Goal: Task Accomplishment & Management: Use online tool/utility

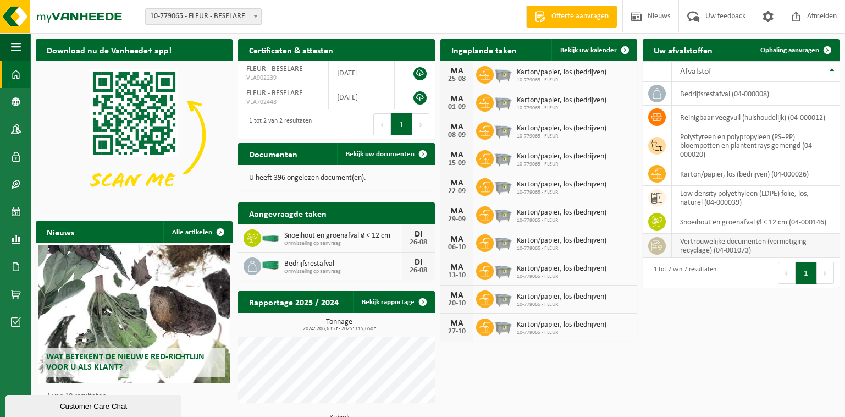
click at [709, 241] on td "vertrouwelijke documenten (vernietiging - recyclage) (04-001073)" at bounding box center [756, 246] width 168 height 24
click at [786, 48] on span "Ophaling aanvragen" at bounding box center [789, 50] width 59 height 7
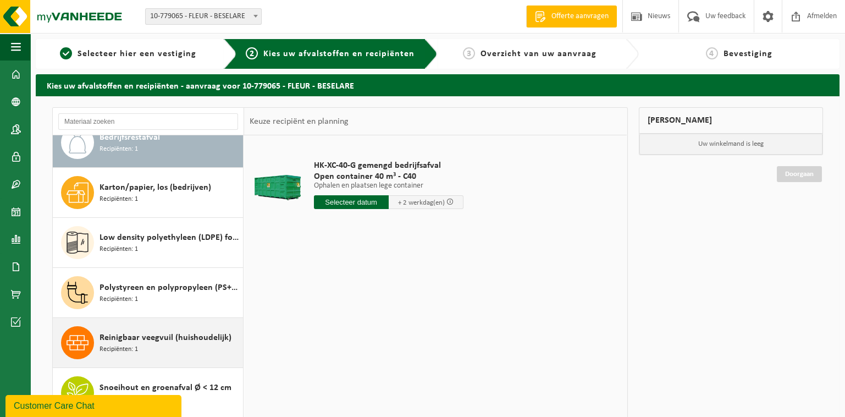
scroll to position [118, 0]
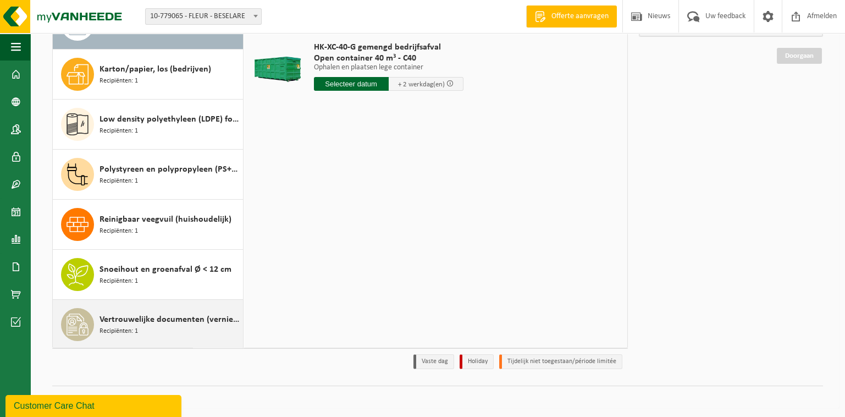
click at [145, 317] on span "Vertrouwelijke documenten (vernietiging - recyclage)" at bounding box center [170, 319] width 141 height 13
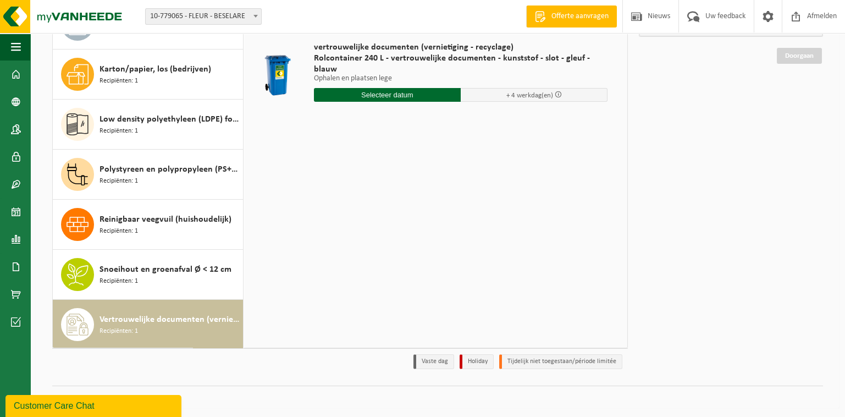
click at [379, 88] on input "text" at bounding box center [387, 95] width 147 height 14
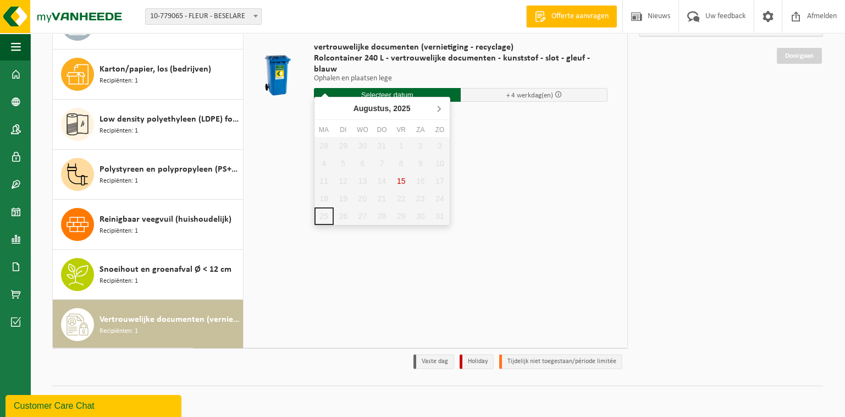
click at [440, 109] on icon at bounding box center [439, 109] width 18 height 18
click at [324, 110] on icon at bounding box center [324, 108] width 3 height 5
click at [319, 212] on div "28 29 30 31 1 2 3 4 5 6 7 8 9 10 11 12 13 14 15 16 17 18 19 20 21 22 23 24 25 2…" at bounding box center [382, 181] width 135 height 88
click at [438, 110] on icon at bounding box center [439, 108] width 3 height 5
click at [324, 145] on div "1" at bounding box center [324, 146] width 19 height 18
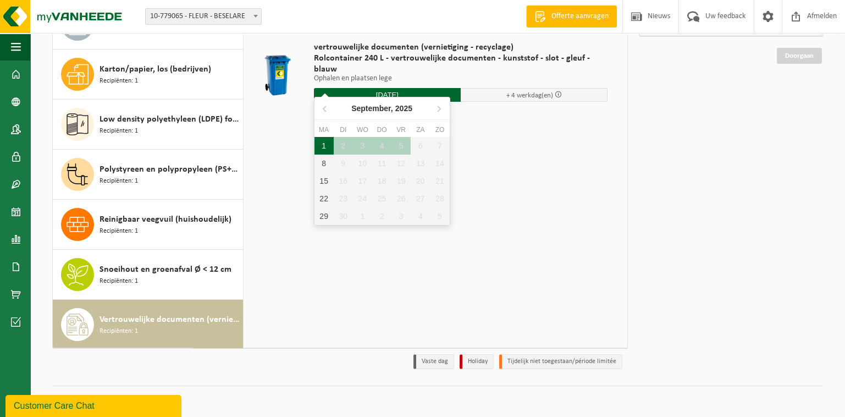
type input "Van 2025-09-01"
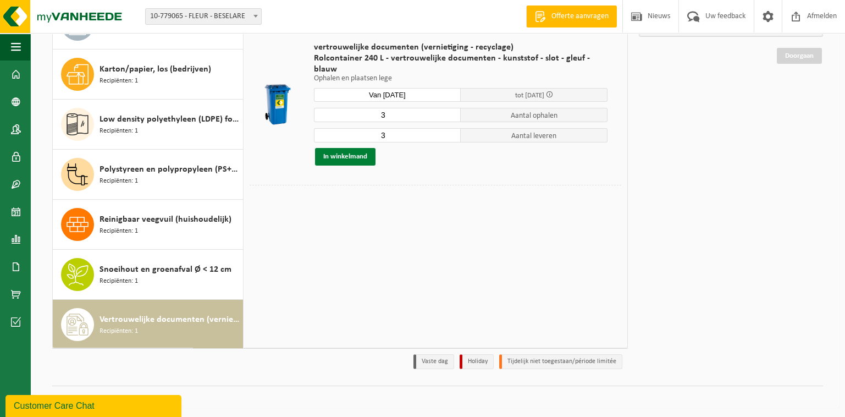
click at [353, 148] on button "In winkelmand" at bounding box center [345, 157] width 60 height 18
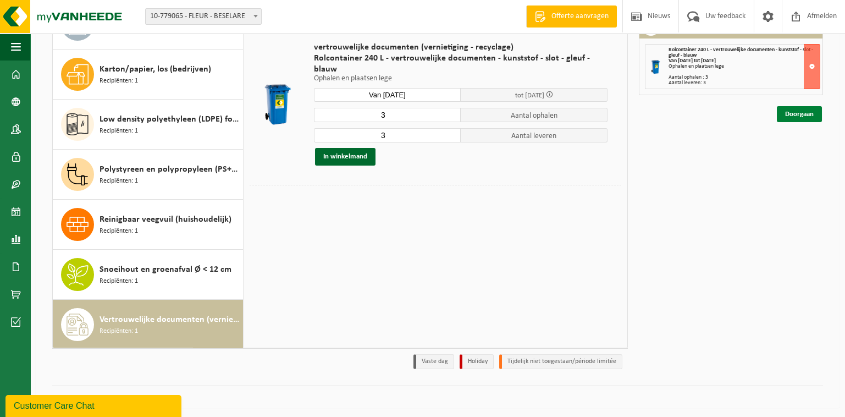
click at [793, 112] on link "Doorgaan" at bounding box center [799, 114] width 45 height 16
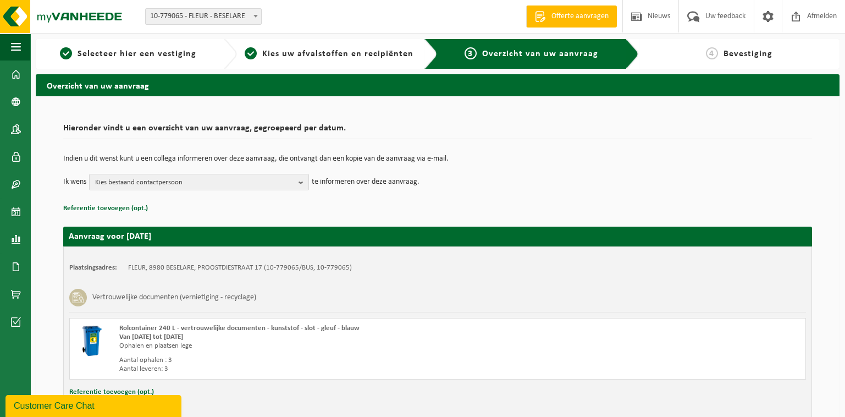
scroll to position [62, 0]
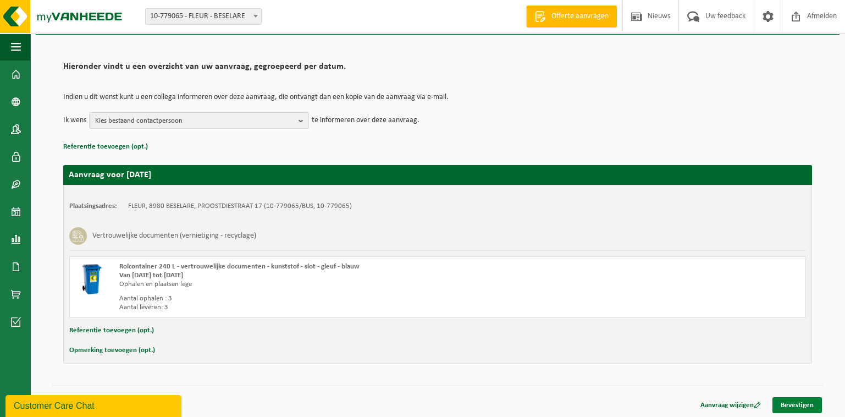
click at [787, 400] on link "Bevestigen" at bounding box center [797, 405] width 49 height 16
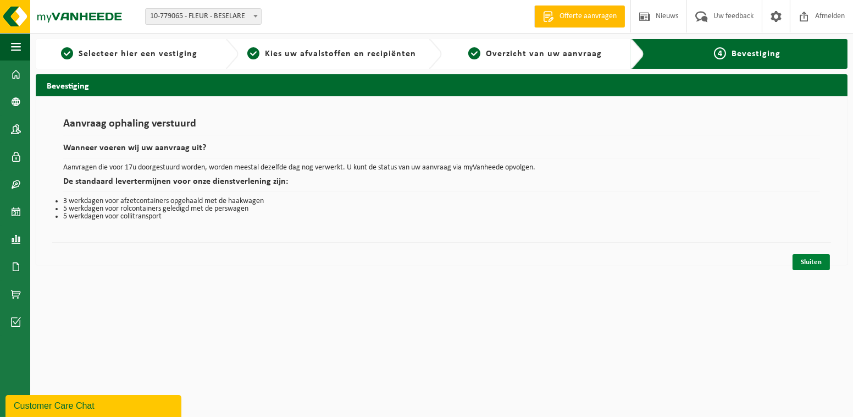
click at [811, 261] on link "Sluiten" at bounding box center [811, 262] width 37 height 16
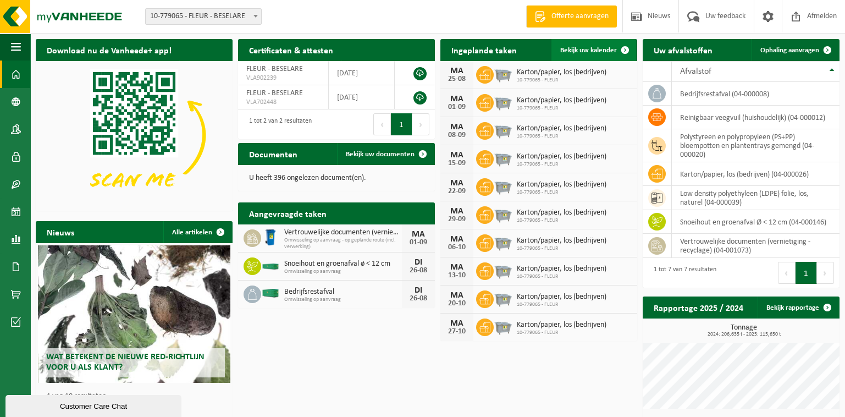
click at [583, 49] on span "Bekijk uw kalender" at bounding box center [588, 50] width 57 height 7
